Goal: Complete application form

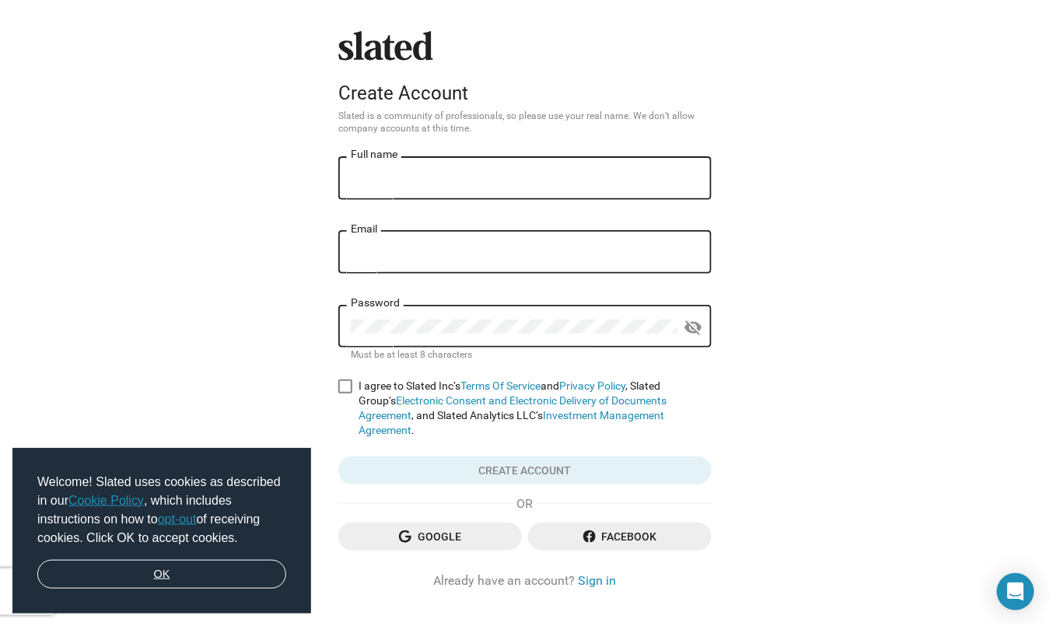
click at [175, 582] on link "OK" at bounding box center [161, 575] width 249 height 30
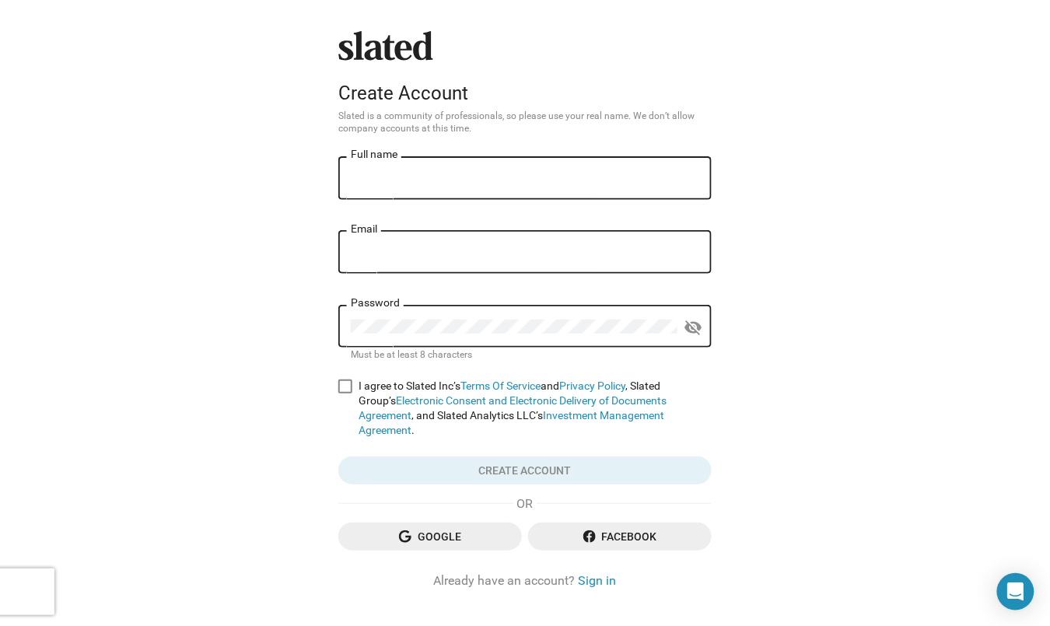
click at [357, 182] on input "Full name" at bounding box center [525, 179] width 349 height 14
type input "[PERSON_NAME]"
click at [367, 254] on input "Email" at bounding box center [525, 253] width 349 height 14
type input "[PERSON_NAME][EMAIL_ADDRESS][DOMAIN_NAME]"
click at [377, 320] on div "Password" at bounding box center [514, 325] width 327 height 46
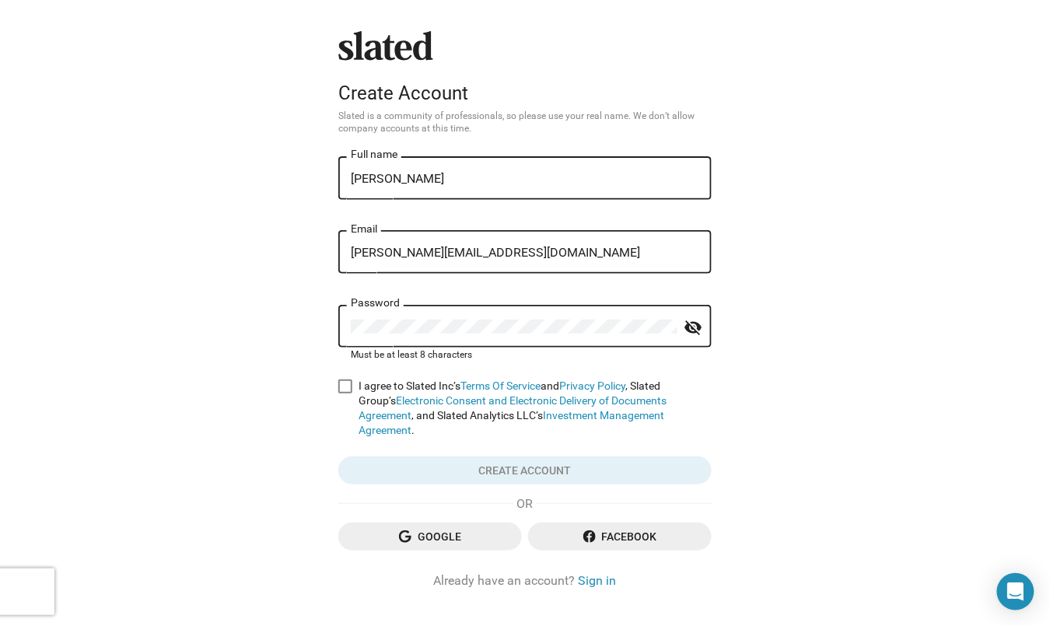
click at [220, 363] on div "Slated Create Account Slated is a community of professionals, so please use you…" at bounding box center [525, 330] width 1050 height 661
click at [341, 385] on span at bounding box center [345, 387] width 14 height 14
click at [345, 394] on input "I agree to Slated Inc’s Terms Of Service and Privacy Policy , Slated Group’s El…" at bounding box center [345, 394] width 1 height 1
checkbox input "true"
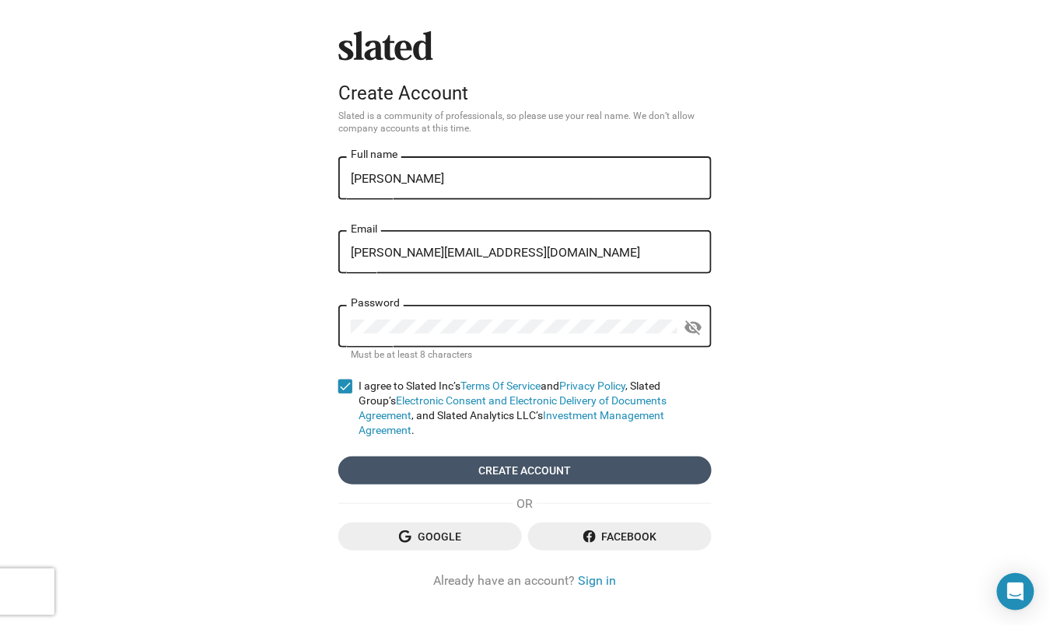
click at [494, 457] on span "Create account" at bounding box center [525, 471] width 349 height 28
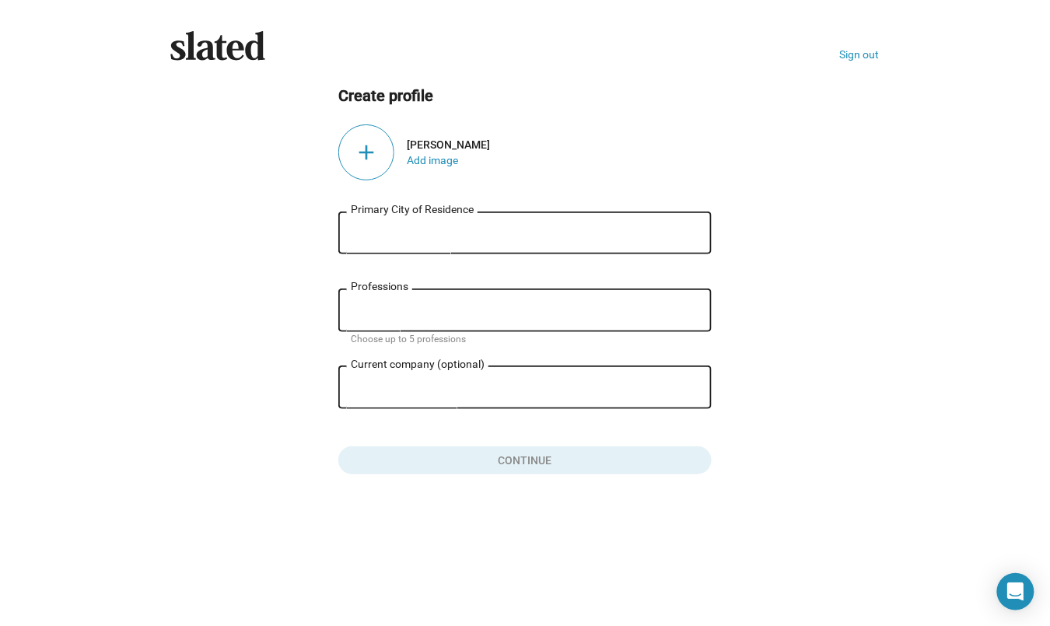
click at [360, 228] on input "Primary City of Residence" at bounding box center [525, 233] width 349 height 14
type input "[GEOGRAPHIC_DATA]"
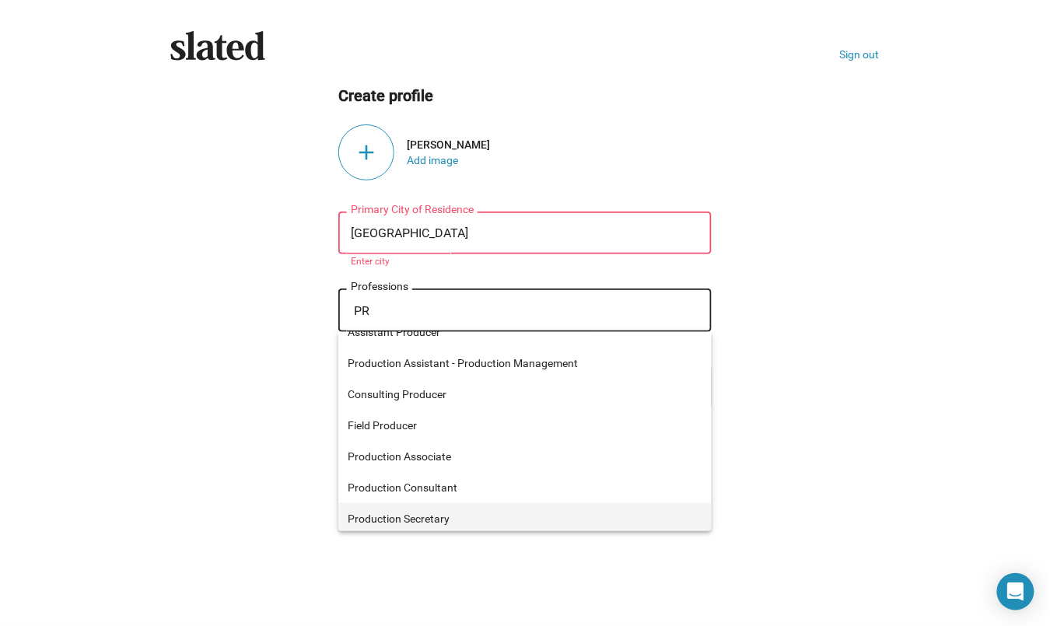
scroll to position [574, 0]
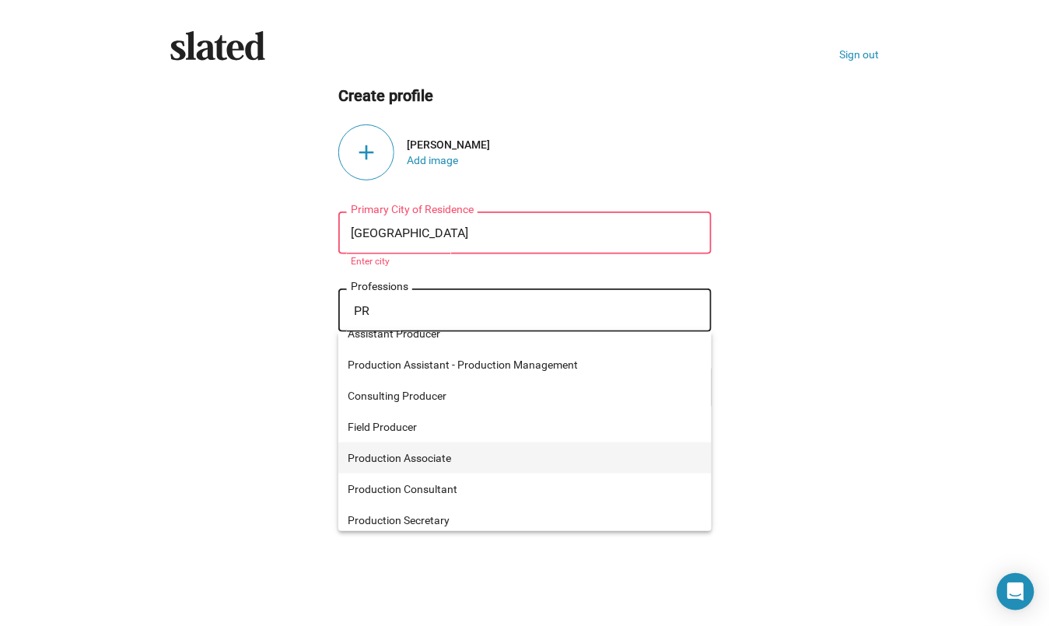
type input "PR"
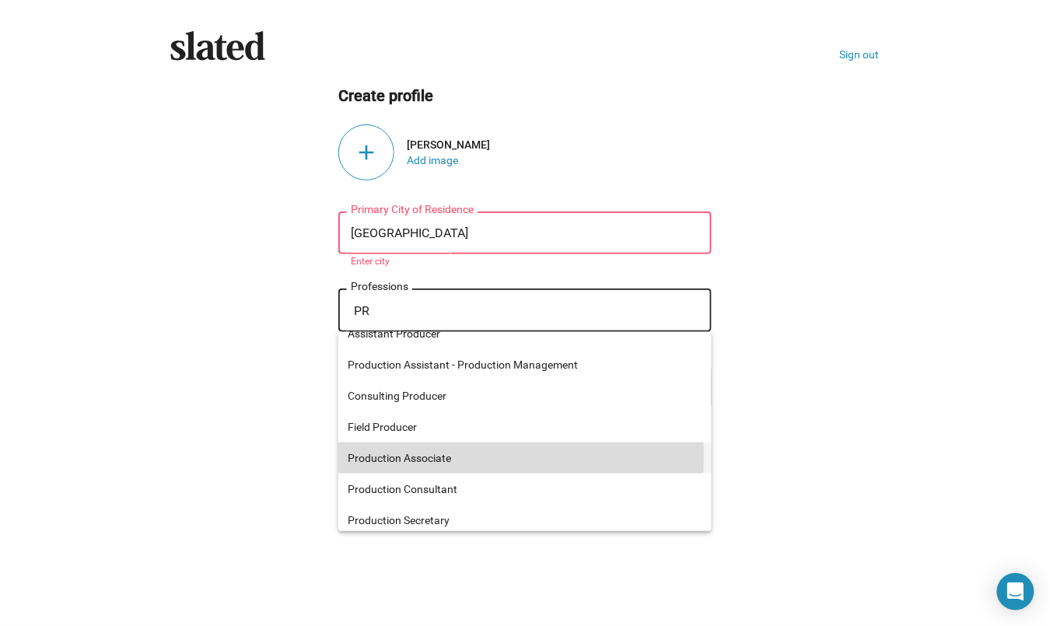
click at [349, 458] on span "Production Associate" at bounding box center [525, 458] width 355 height 31
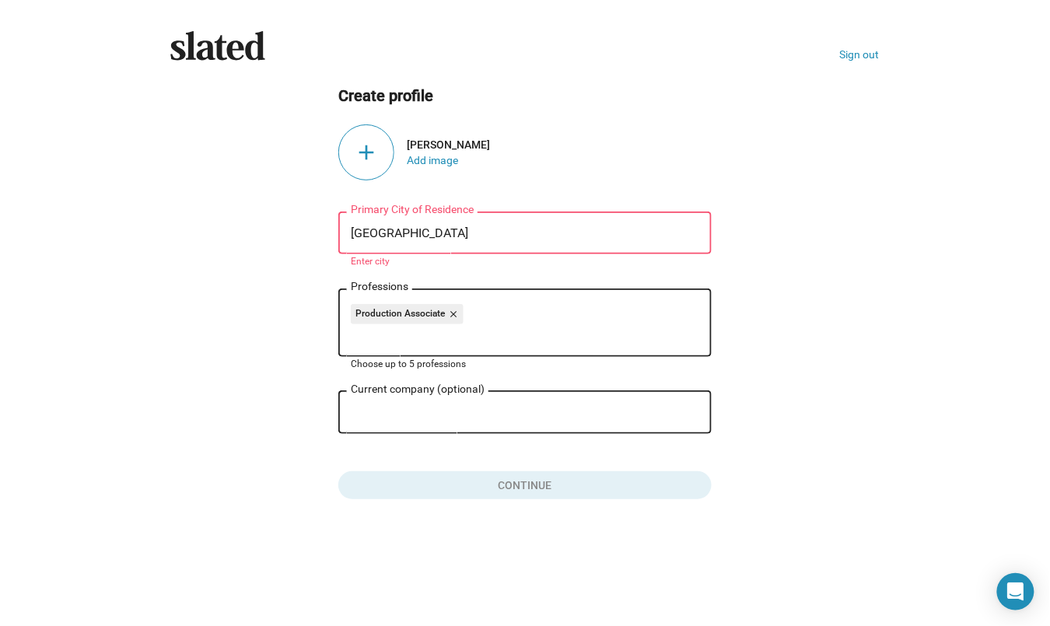
click at [368, 409] on input "Current company (optional)" at bounding box center [514, 413] width 327 height 14
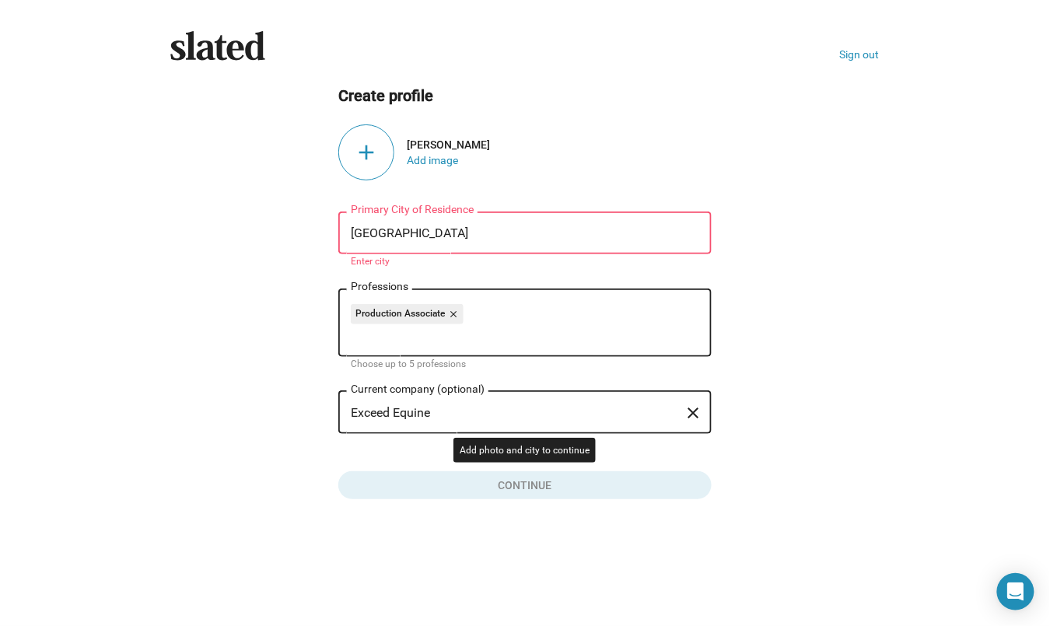
type input "Exceed Equine"
click at [518, 479] on button "Click here to validate form" at bounding box center [525, 482] width 374 height 34
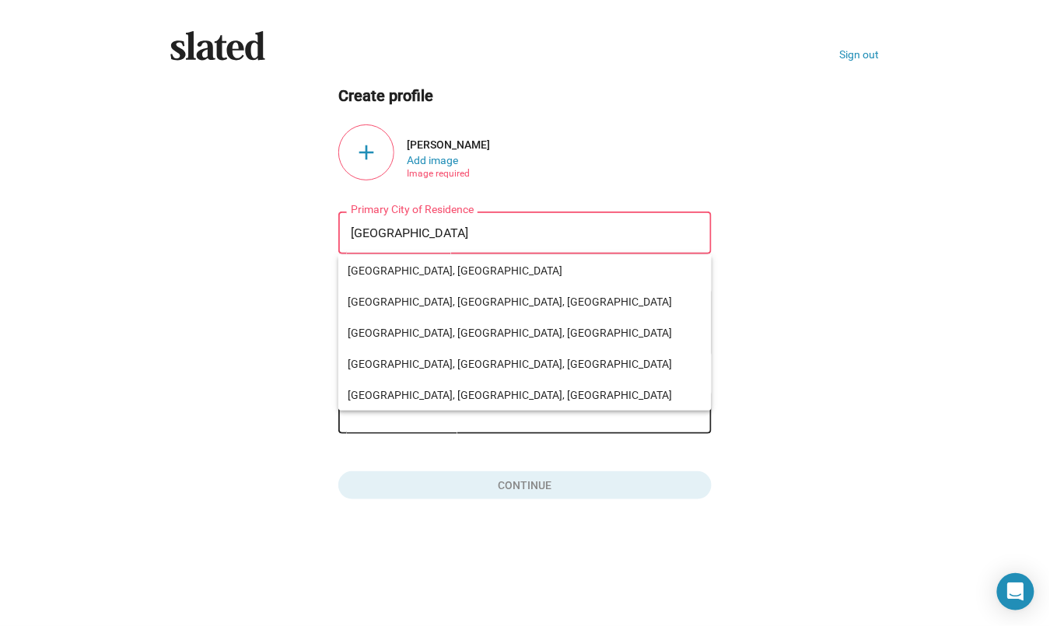
click at [403, 234] on input "[GEOGRAPHIC_DATA]" at bounding box center [525, 233] width 349 height 14
click at [391, 298] on span "[GEOGRAPHIC_DATA], [GEOGRAPHIC_DATA], [GEOGRAPHIC_DATA]" at bounding box center [525, 301] width 355 height 31
type input "[GEOGRAPHIC_DATA], [GEOGRAPHIC_DATA], [GEOGRAPHIC_DATA]"
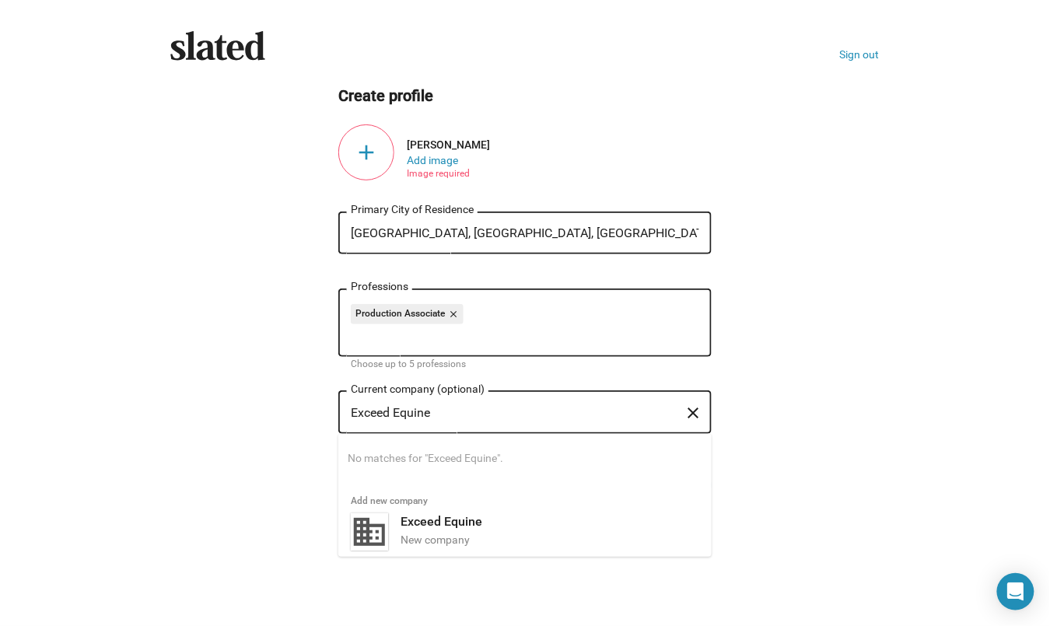
click at [372, 416] on input "Exceed Equine" at bounding box center [514, 413] width 327 height 14
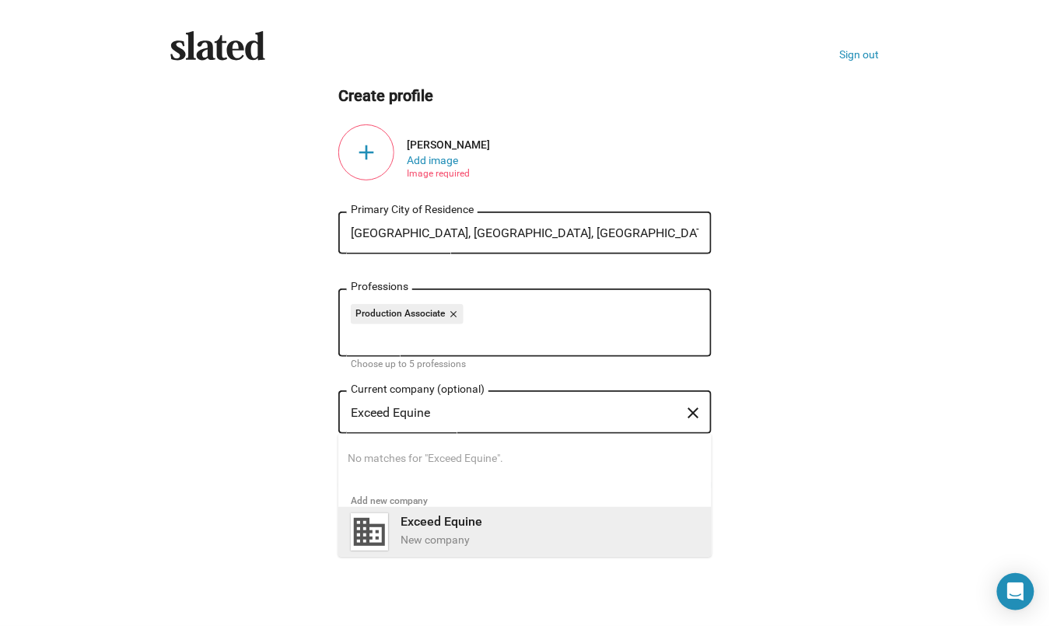
click at [448, 524] on b "Exceed Equine" at bounding box center [442, 521] width 82 height 15
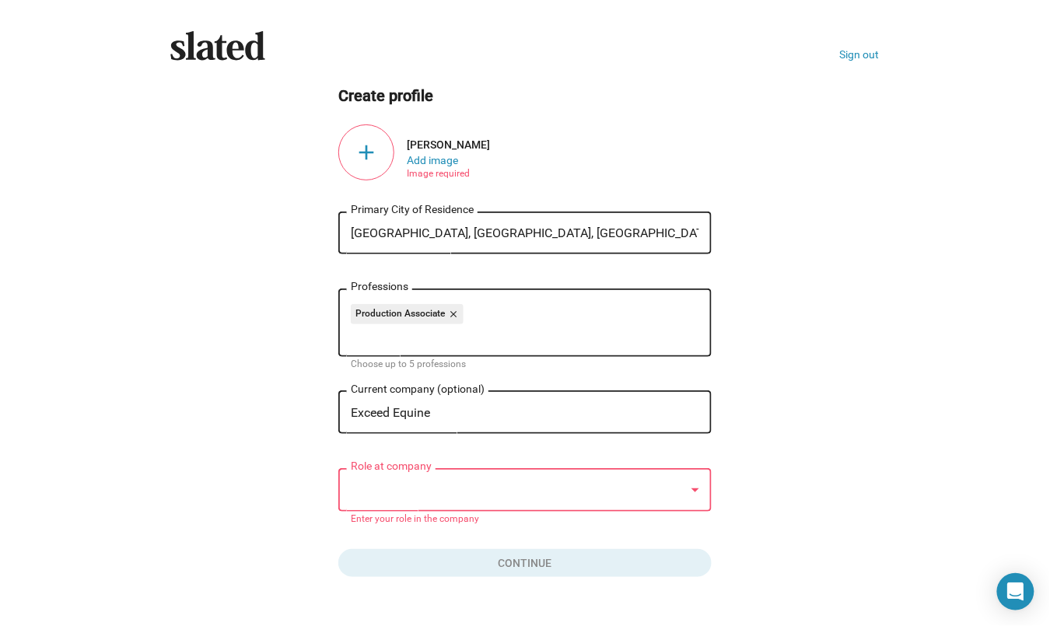
click at [365, 489] on div at bounding box center [518, 490] width 335 height 16
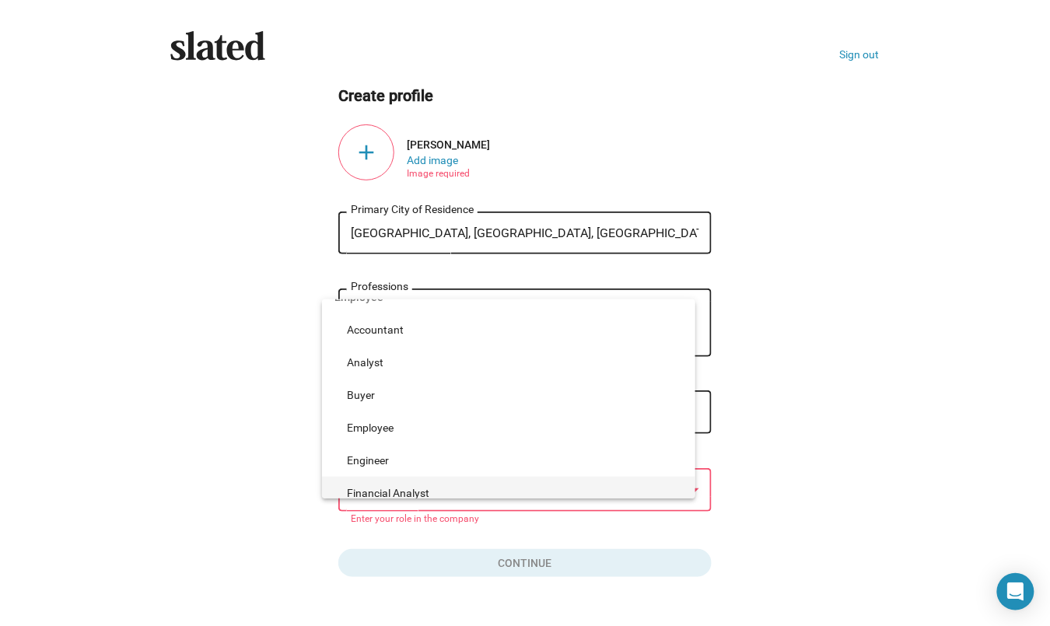
scroll to position [321, 0]
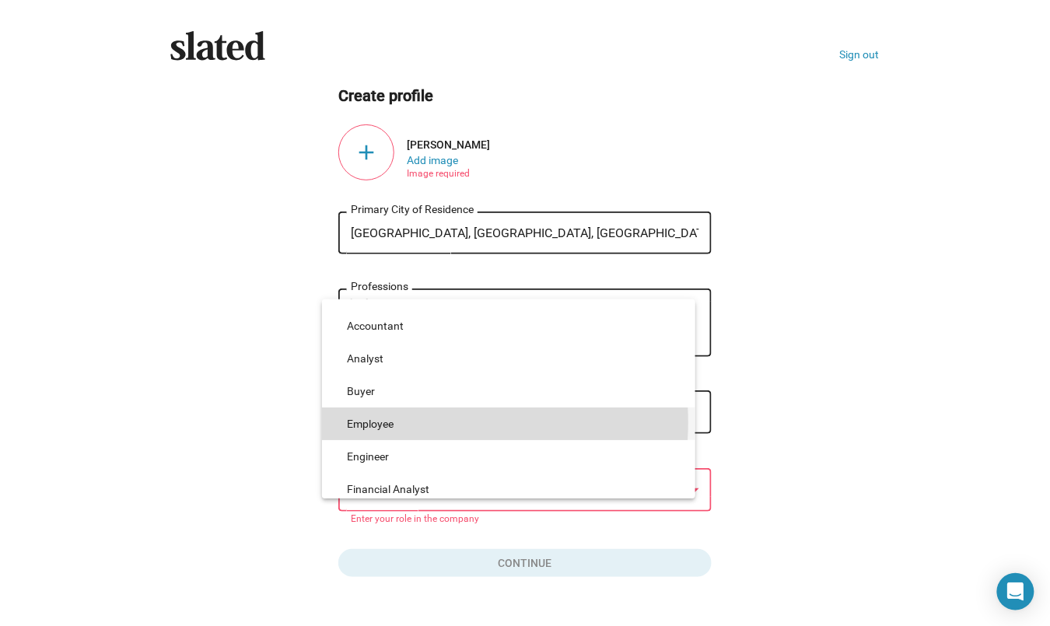
click at [388, 423] on span "Employee" at bounding box center [515, 424] width 336 height 33
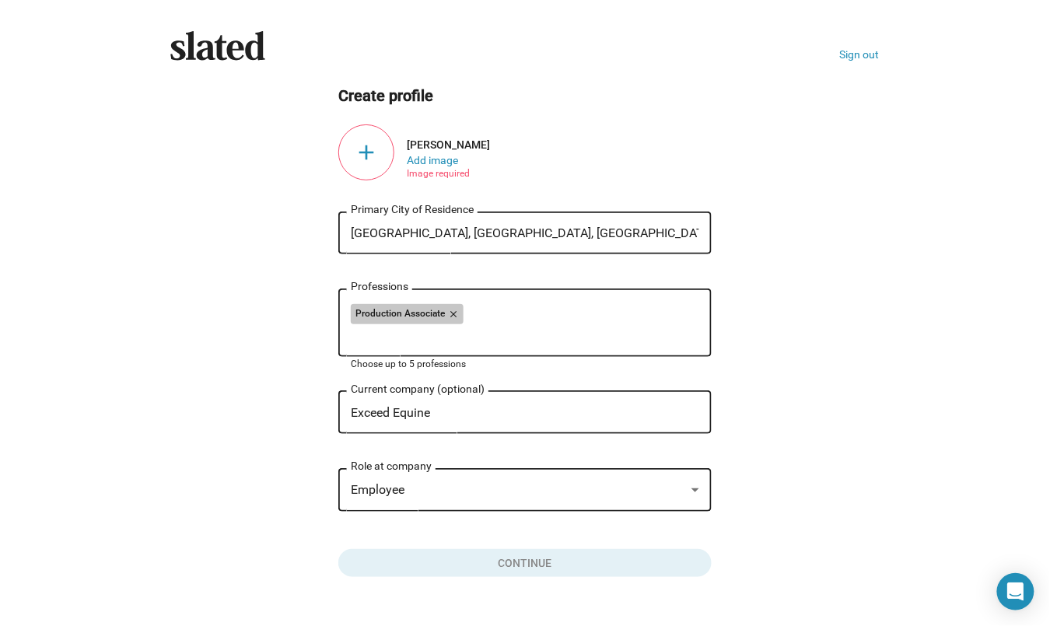
click at [469, 314] on div "Production Associate close" at bounding box center [525, 316] width 349 height 25
click at [370, 337] on input "Professions" at bounding box center [528, 336] width 349 height 14
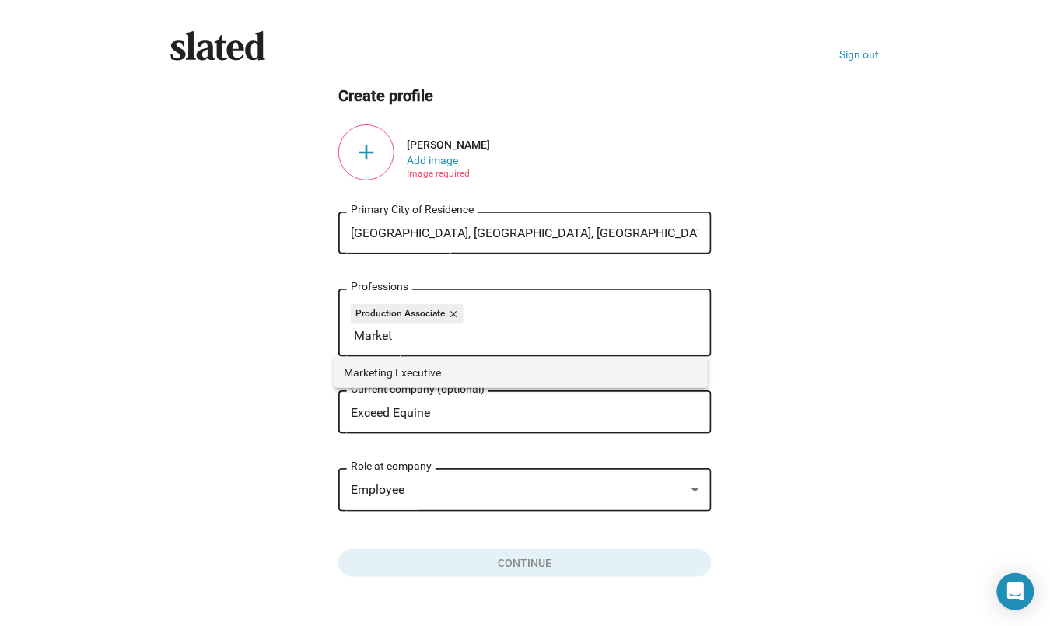
type input "Market"
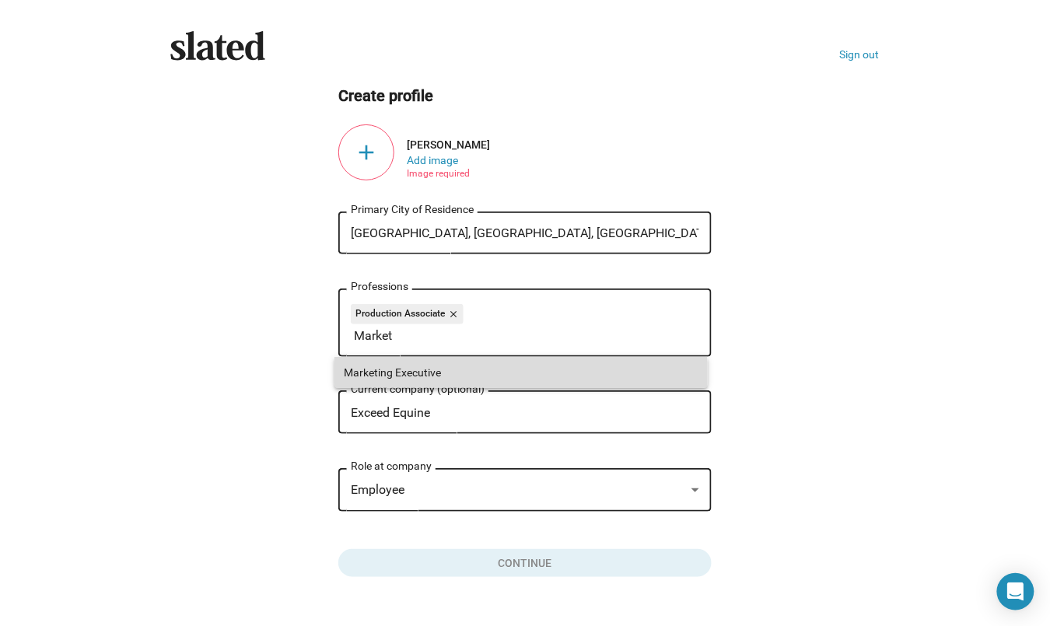
click at [367, 369] on span "Marketing Executive" at bounding box center [521, 372] width 355 height 31
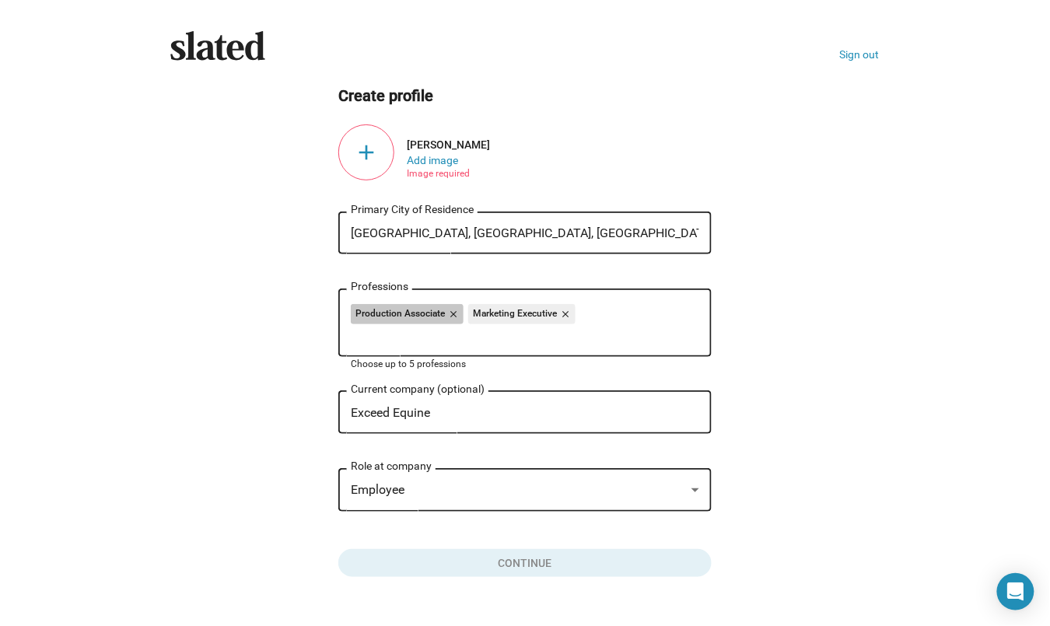
click at [604, 310] on div "Production Associate close Marketing Executive close" at bounding box center [525, 316] width 349 height 25
click at [448, 313] on mat-icon "close" at bounding box center [452, 314] width 14 height 14
click at [491, 321] on div "Marketing Executive close" at bounding box center [525, 316] width 349 height 25
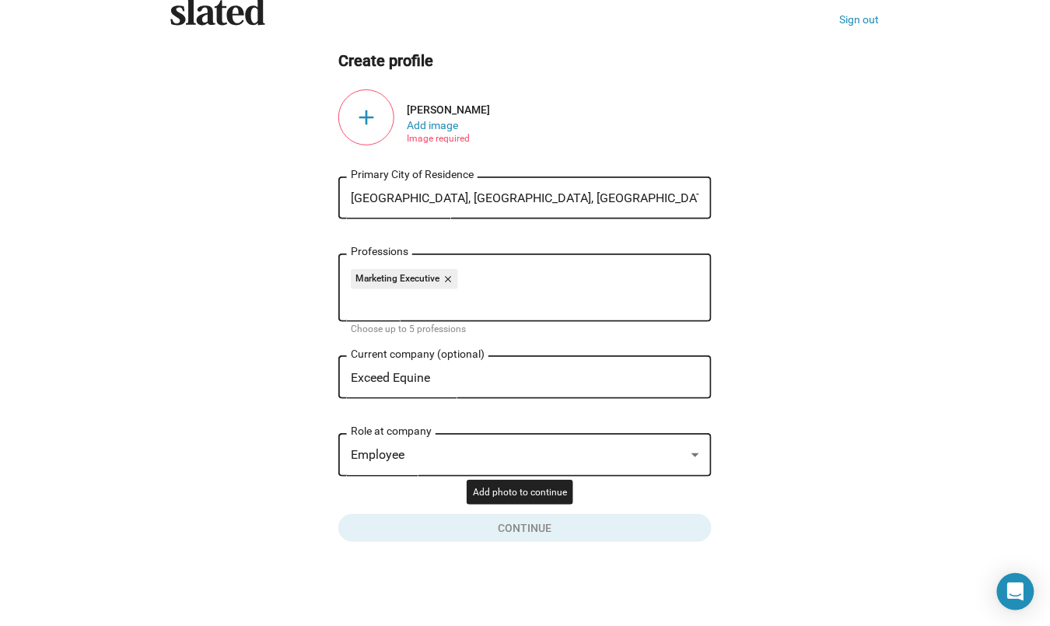
click at [524, 525] on button "Click here to validate form" at bounding box center [525, 525] width 374 height 34
click at [427, 127] on button "Add image" at bounding box center [432, 125] width 51 height 12
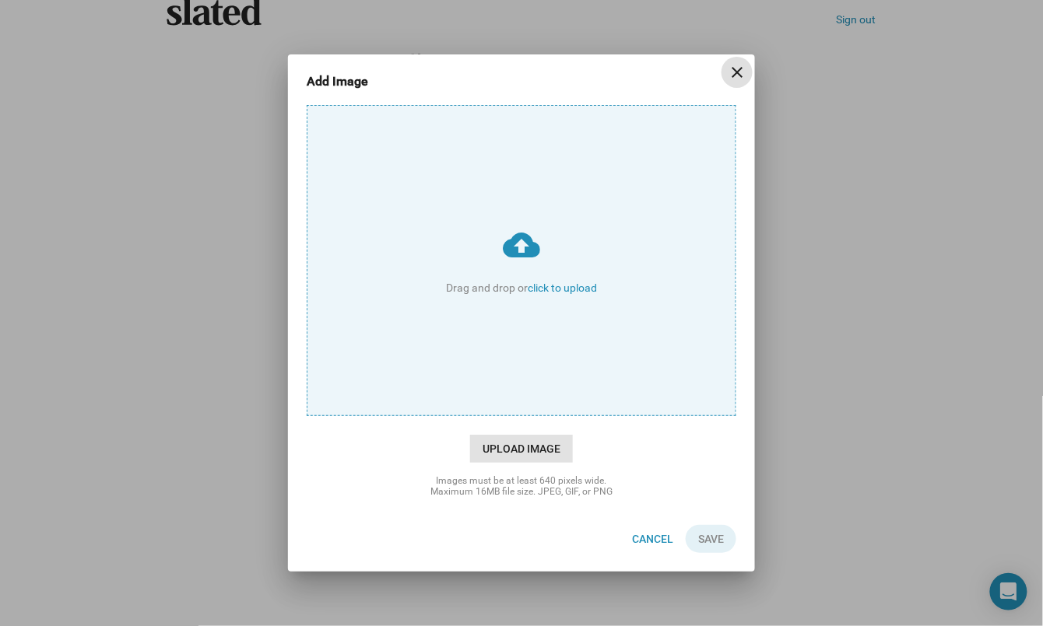
click at [524, 451] on span "Upload Image" at bounding box center [521, 449] width 103 height 28
click at [524, 416] on input "cloud_upload Drag and drop or click to upload" at bounding box center [521, 261] width 428 height 310
type input "C:\fakepath\1robinphotosmaller.jpg"
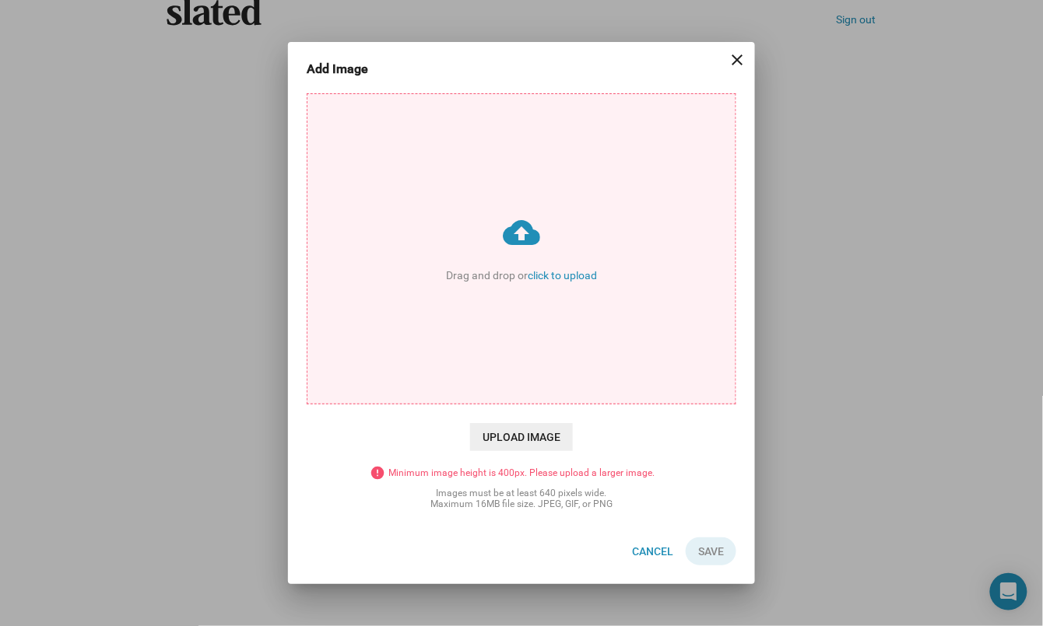
click at [528, 232] on input "cloud_upload Drag and drop or click to upload" at bounding box center [521, 249] width 428 height 310
type input "C:\fakepath\1robinphoto.jpg"
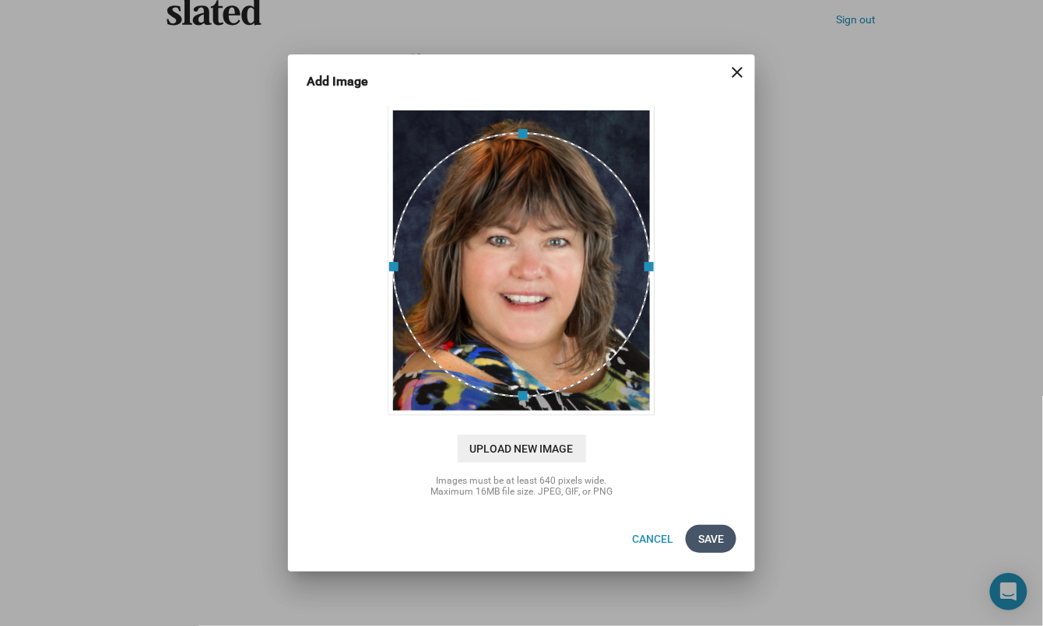
click at [709, 542] on span "Save" at bounding box center [711, 539] width 26 height 28
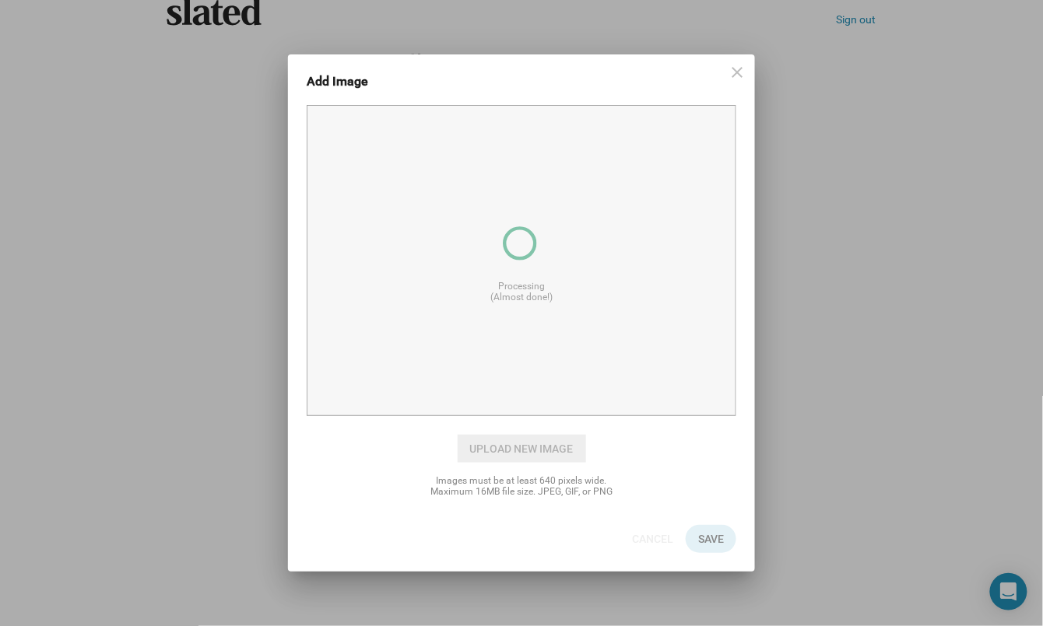
click at [675, 374] on div "cloud_upload Drag and drop or click to upload Processing (Almost done!) Upload …" at bounding box center [522, 284] width 430 height 358
click at [478, 335] on div "cloud_upload Drag and drop or click to upload Processing (Almost done!) Upload …" at bounding box center [522, 284] width 430 height 358
click at [530, 452] on span "Upload New Image" at bounding box center [522, 449] width 128 height 28
